Goal: Check status: Check status

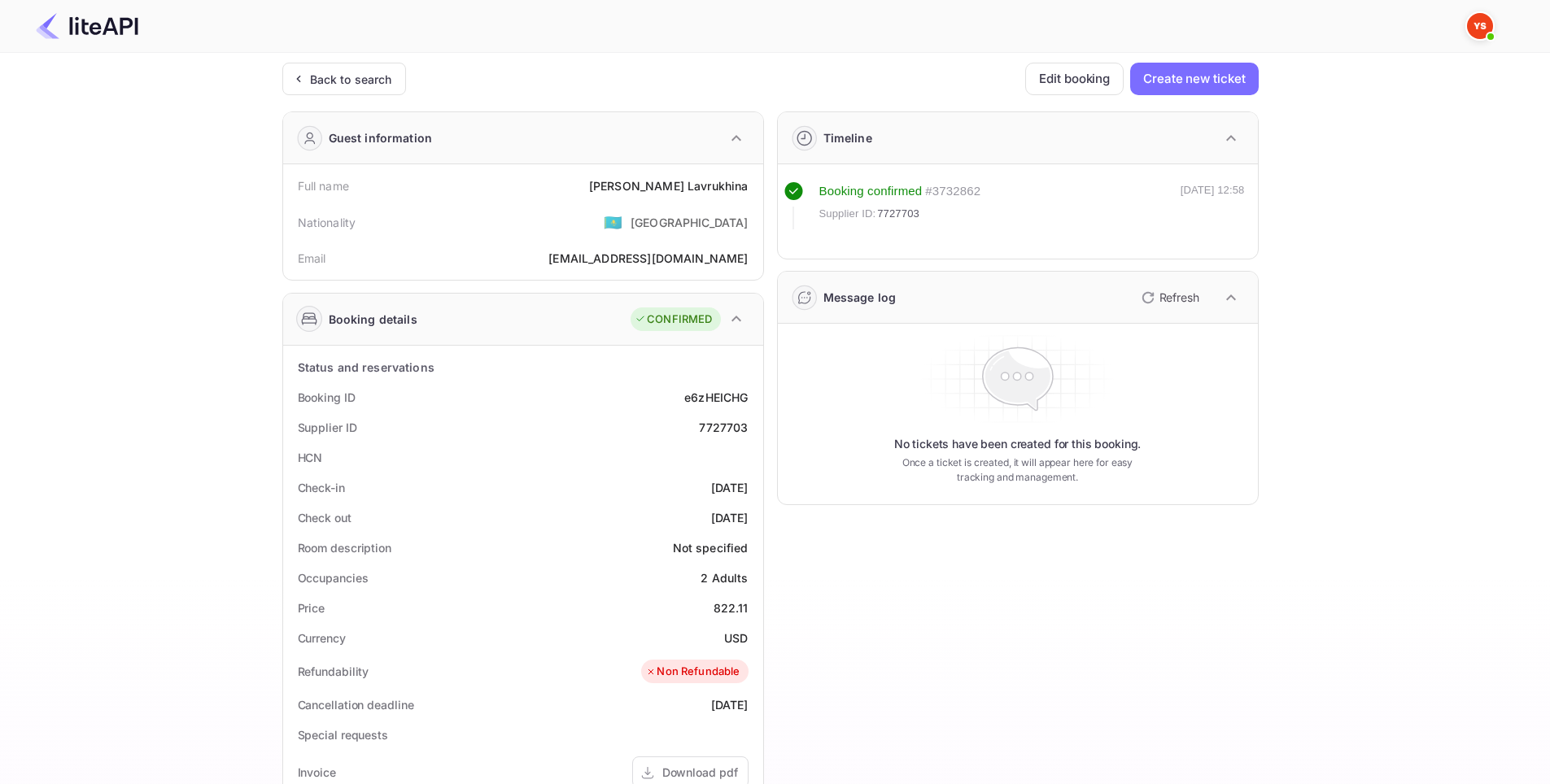
click at [0, 380] on div "Unsaved Changes Ticket Affiliate URL [URL][DOMAIN_NAME] Business partner name N…" at bounding box center [765, 608] width 1531 height 1111
click at [349, 81] on div "Back to search" at bounding box center [351, 79] width 82 height 17
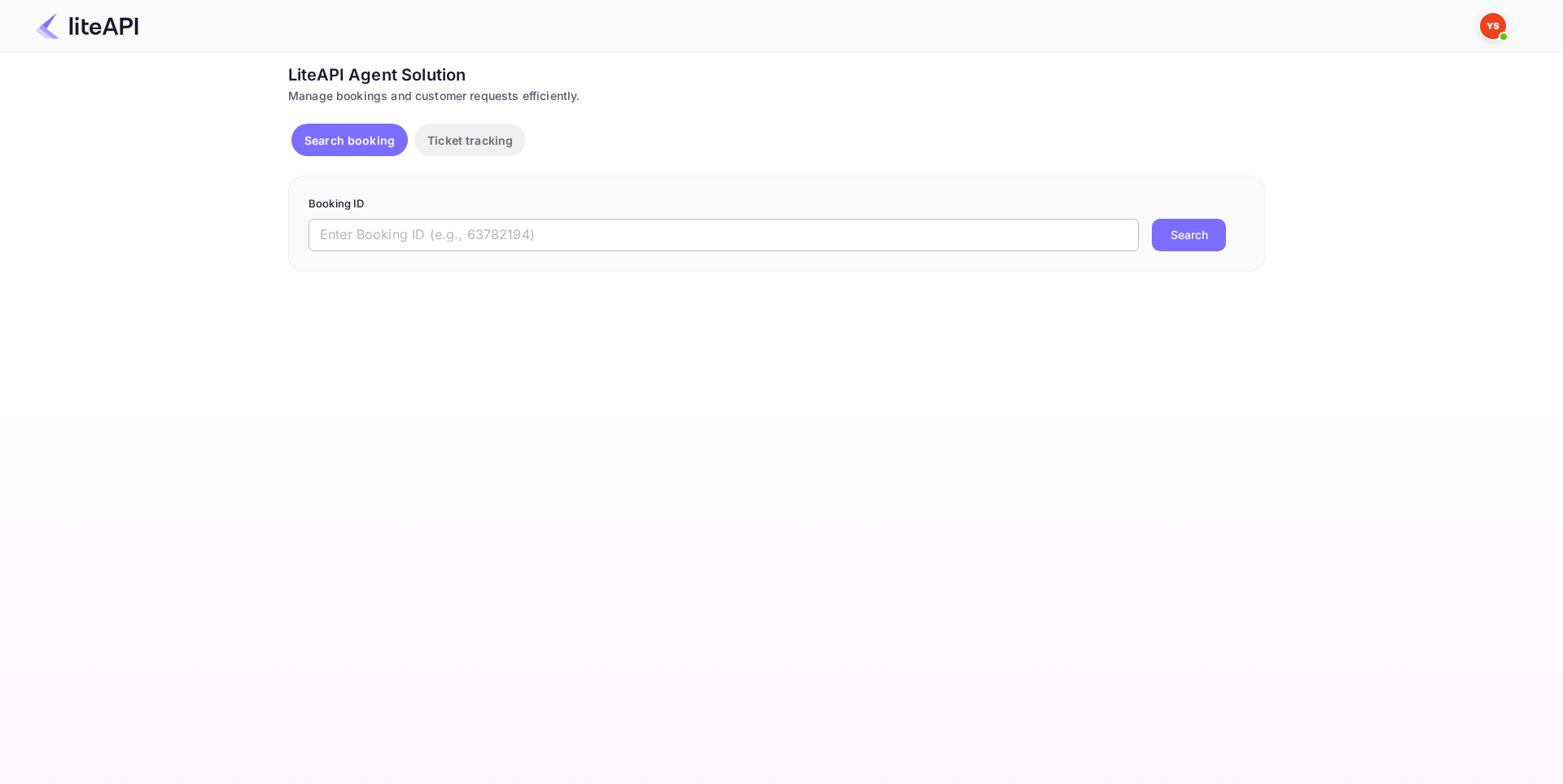
click at [444, 230] on input "text" at bounding box center [724, 235] width 830 height 32
paste input "8878002"
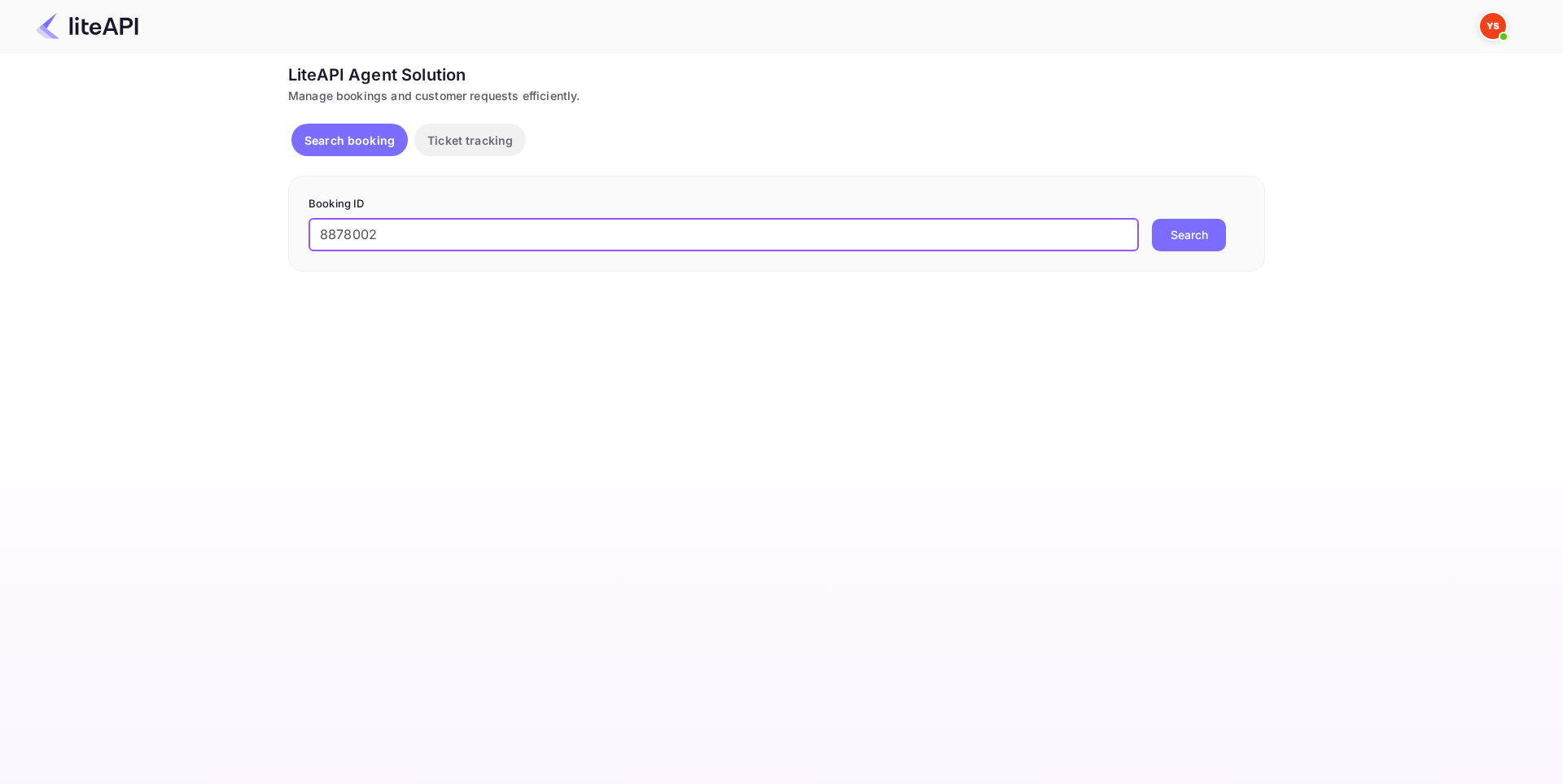
type input "8878002"
click at [1197, 230] on button "Search" at bounding box center [1189, 235] width 74 height 32
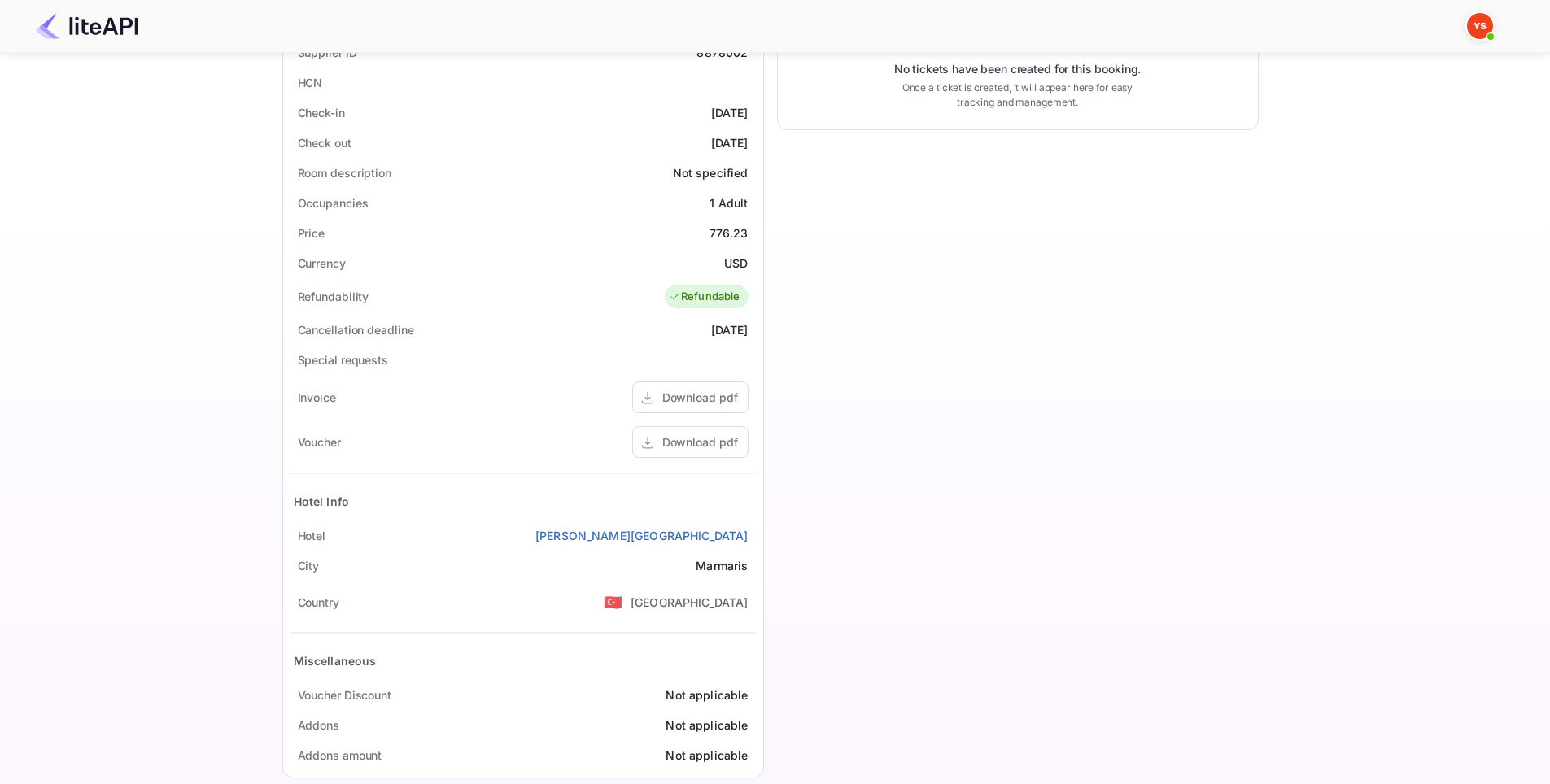
scroll to position [399, 0]
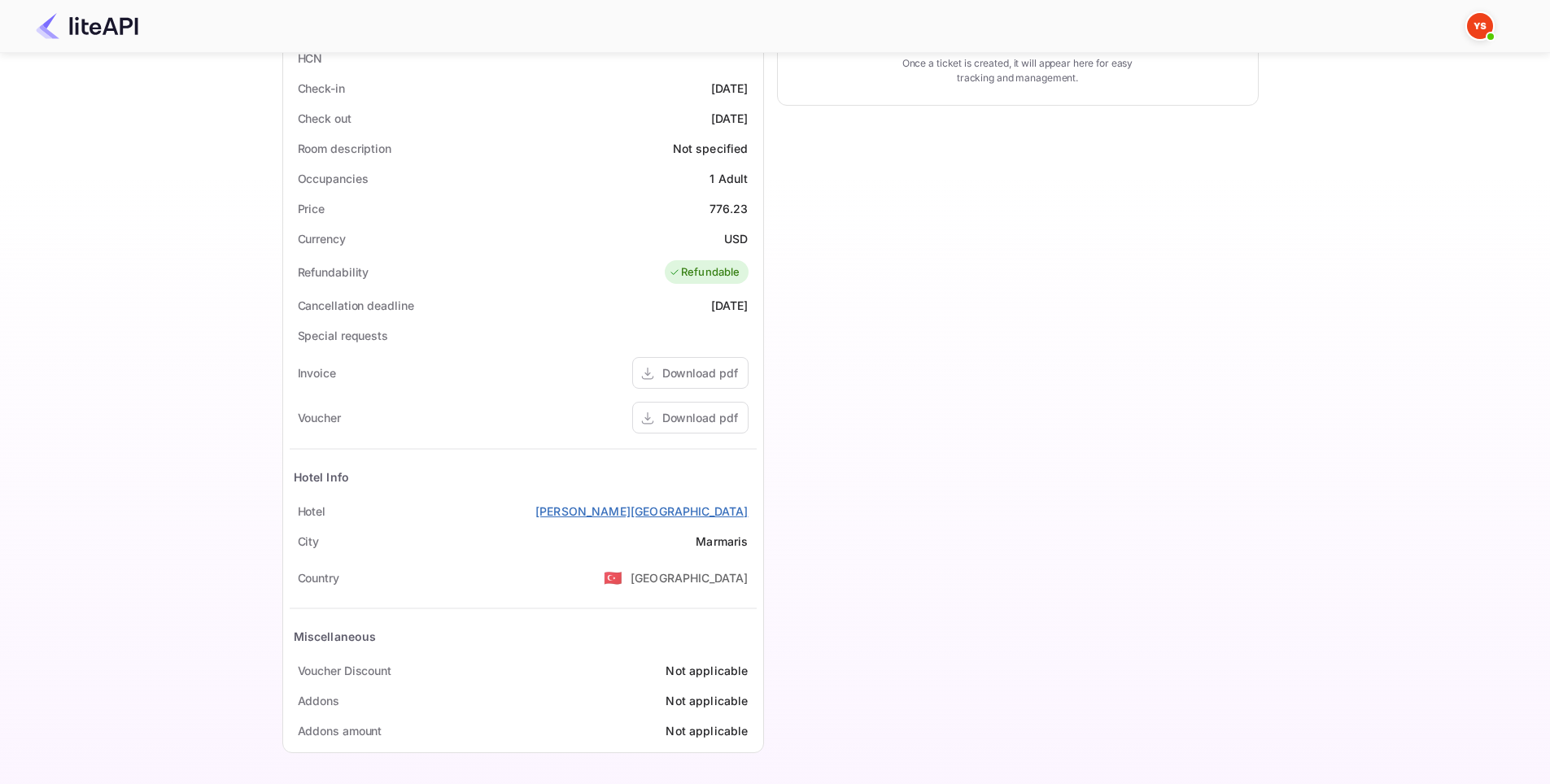
click at [712, 516] on link "[PERSON_NAME][GEOGRAPHIC_DATA]" at bounding box center [642, 511] width 213 height 17
click at [703, 415] on div "Download pdf" at bounding box center [700, 417] width 76 height 17
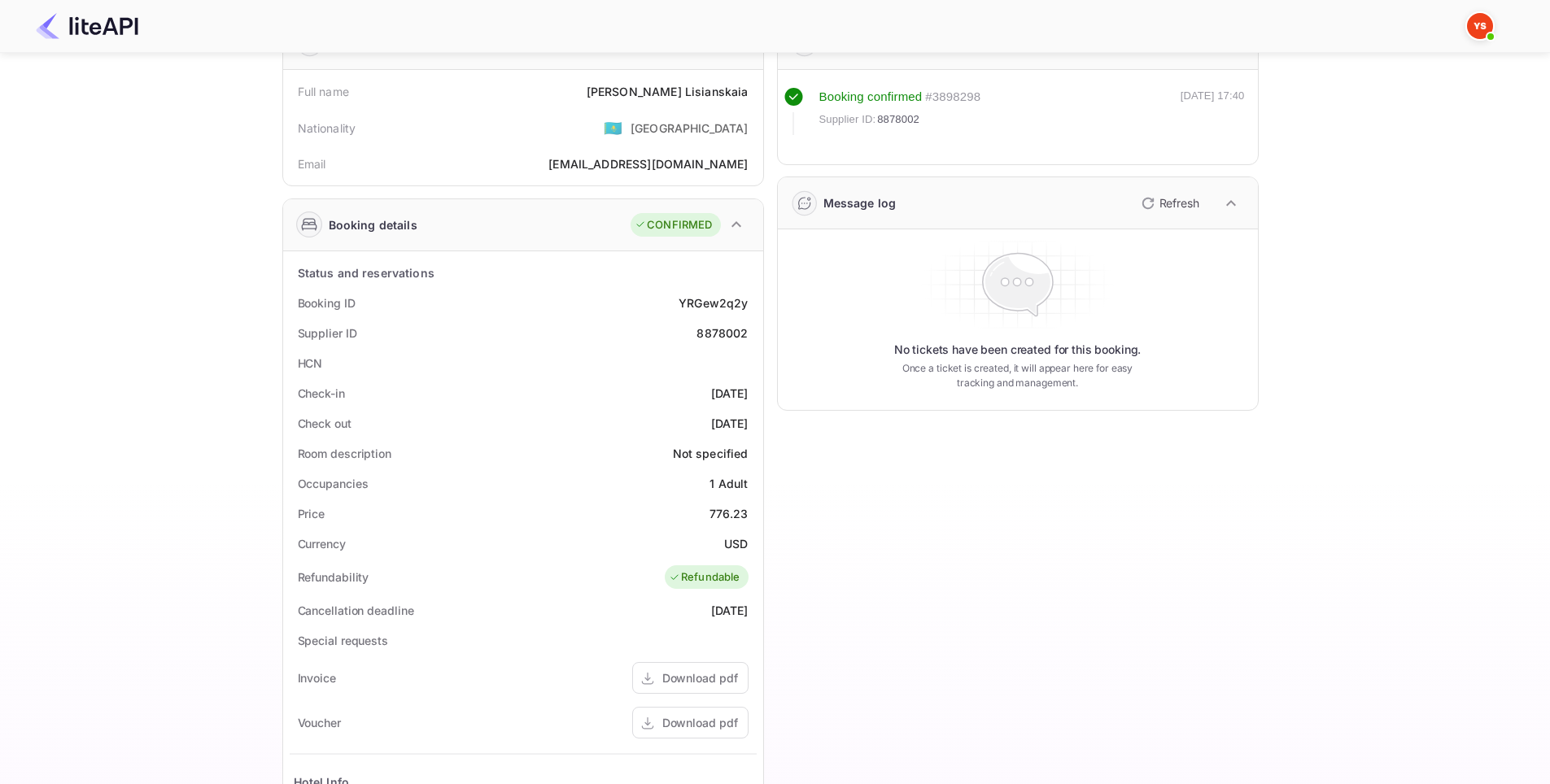
scroll to position [74, 0]
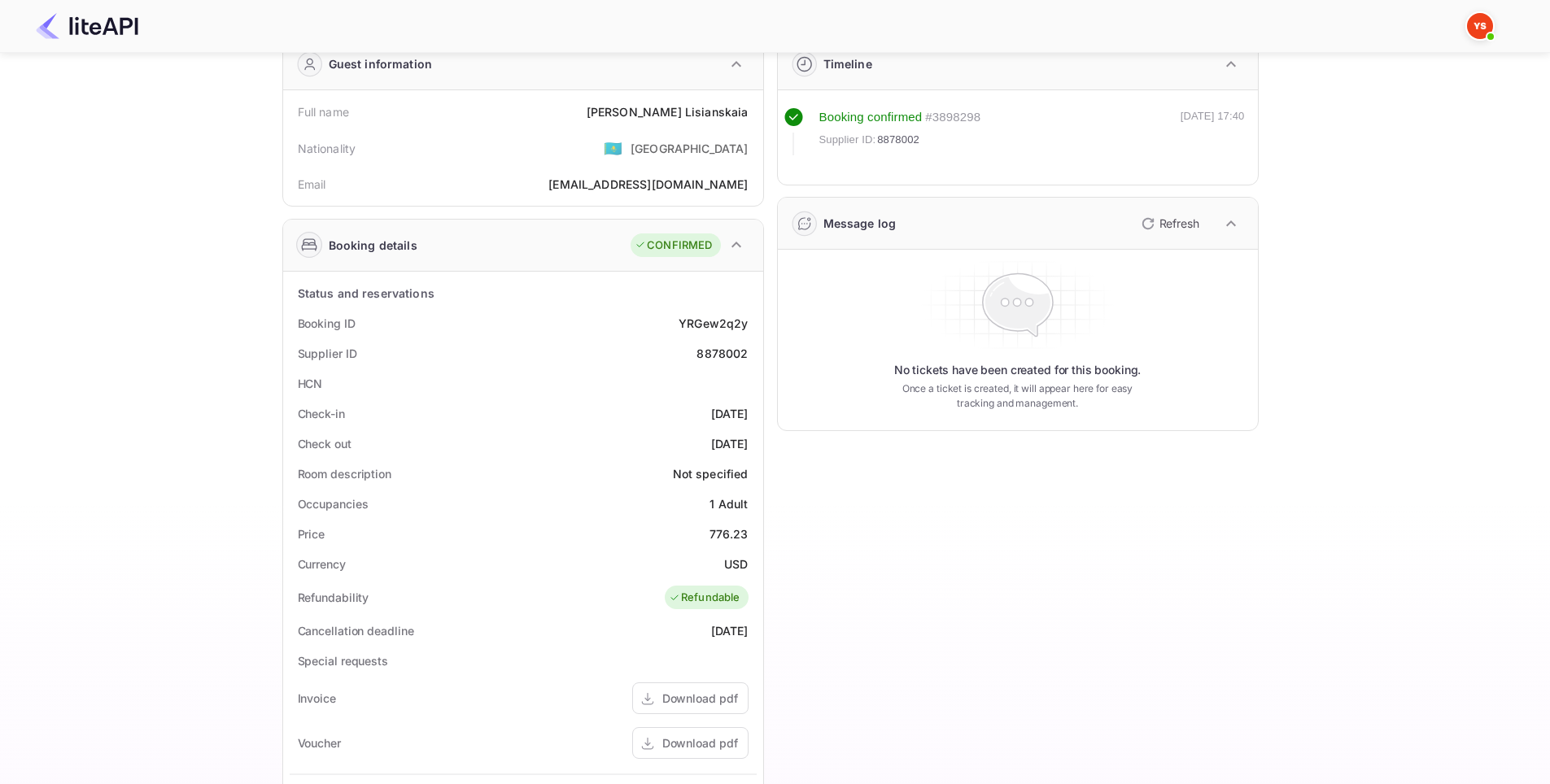
click at [712, 352] on div "8878002" at bounding box center [722, 353] width 52 height 17
copy div "8878002"
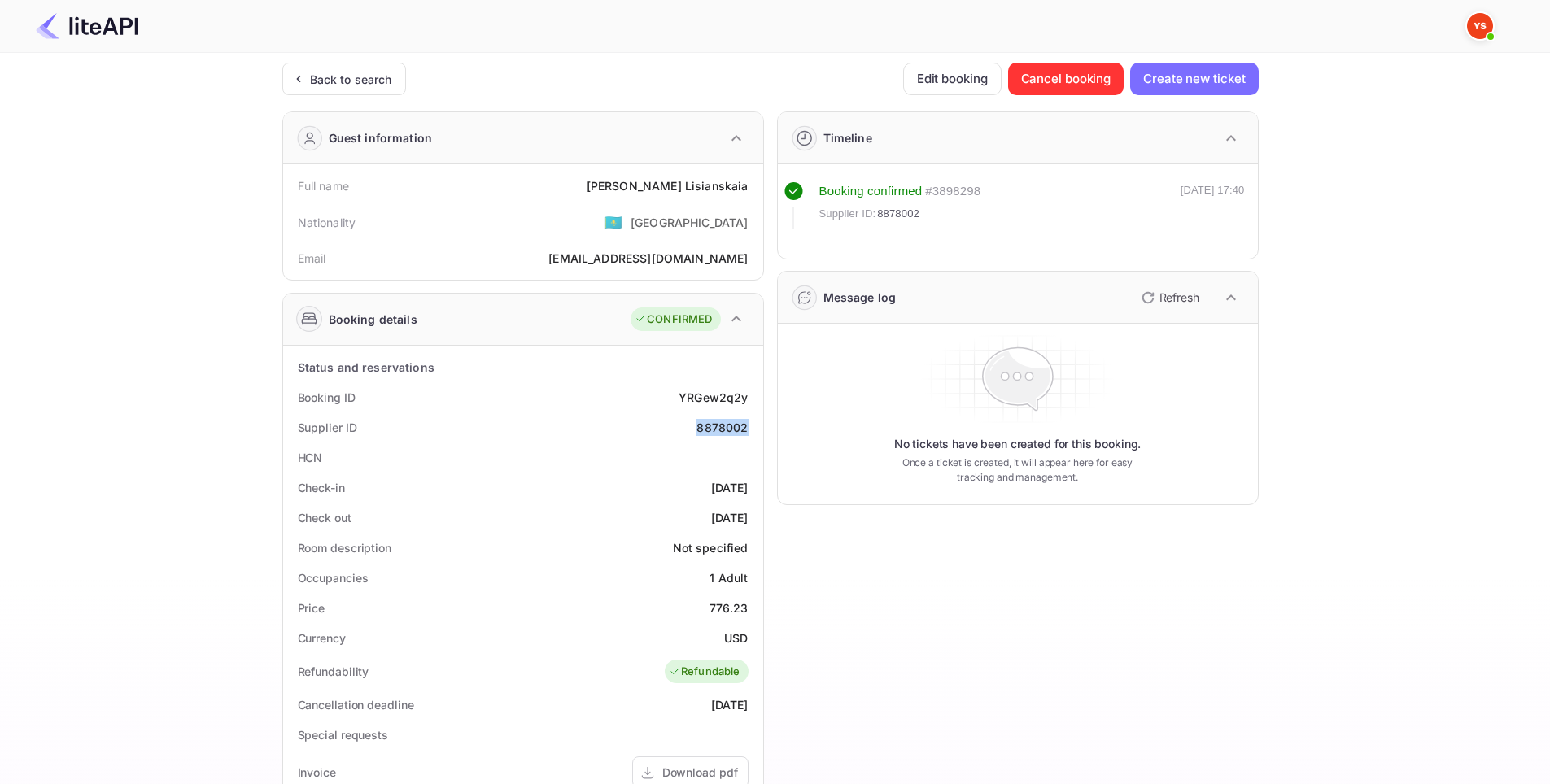
click at [748, 186] on div "Full name [PERSON_NAME]" at bounding box center [523, 186] width 467 height 30
copy div "Full name [PERSON_NAME]"
drag, startPoint x: 296, startPoint y: 395, endPoint x: 760, endPoint y: 517, distance: 479.8
click at [760, 517] on div "Status and reservations Booking ID YRGew2q2y Supplier ID 8878002 HCN Check-in […" at bounding box center [523, 749] width 480 height 806
copy div "Booking ID YRGew2q2y Supplier ID 8878002 HCN Check-in [DATE] Check out [DATE]"
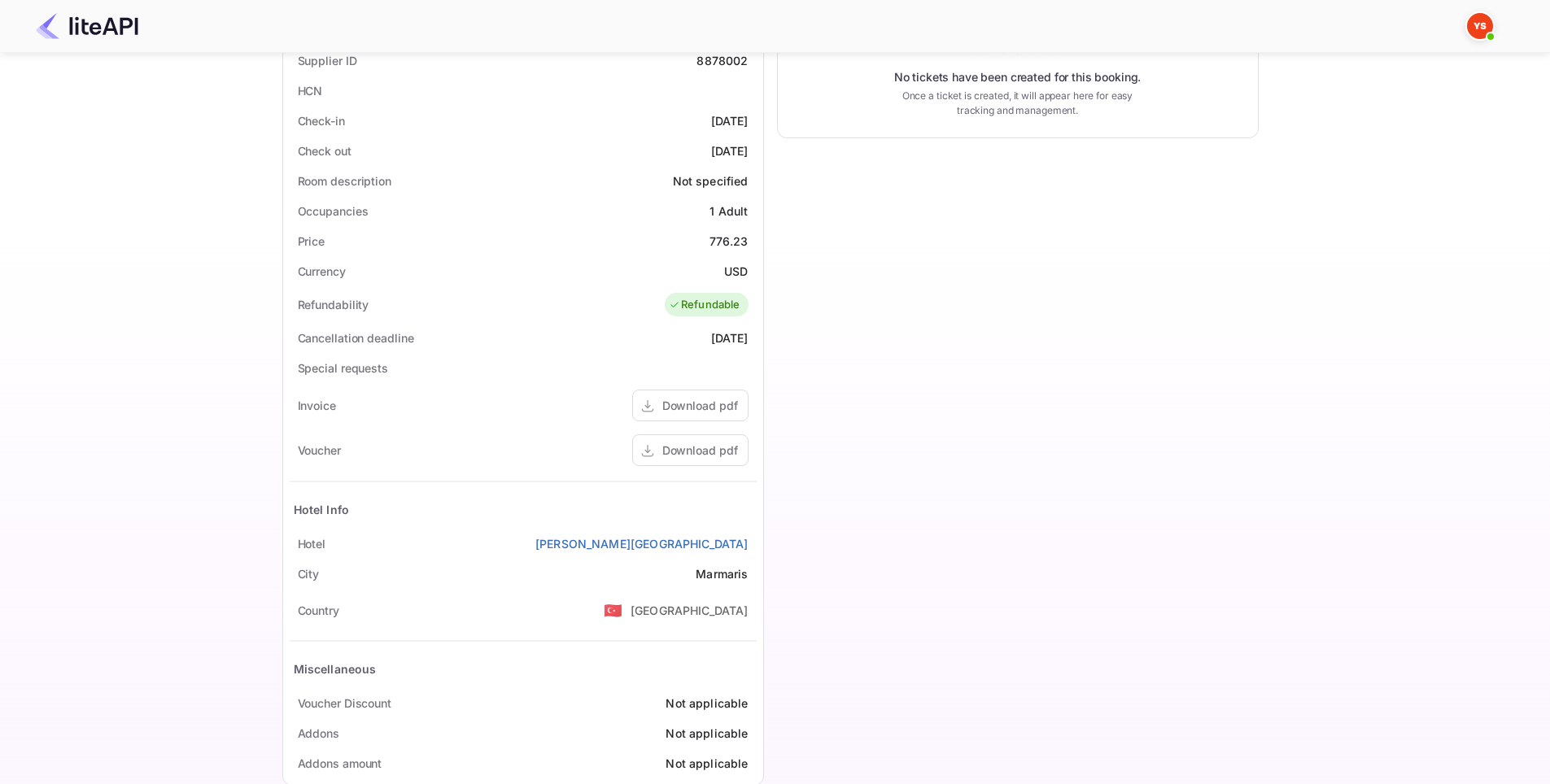
scroll to position [399, 0]
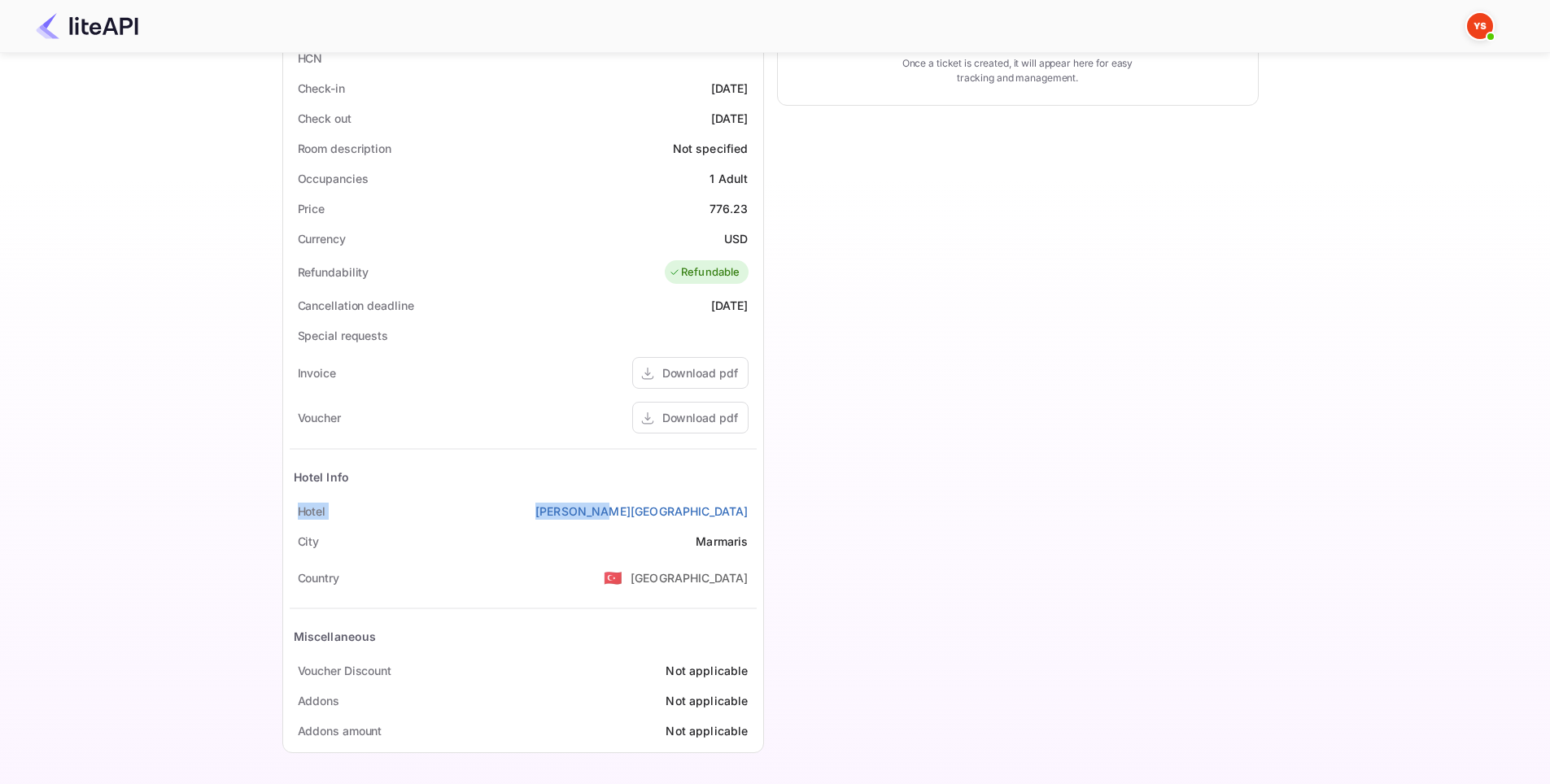
drag, startPoint x: 282, startPoint y: 514, endPoint x: 752, endPoint y: 512, distance: 470.0
click at [752, 512] on div "Booking details CONFIRMED Status and reservations Booking ID YRGew2q2y Supplier…" at bounding box center [523, 323] width 482 height 860
copy div "[GEOGRAPHIC_DATA][PERSON_NAME]"
